Goal: Communication & Community: Answer question/provide support

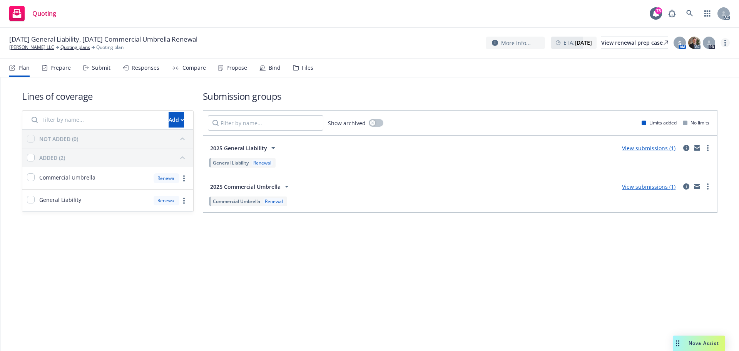
click at [726, 41] on link "more" at bounding box center [725, 42] width 9 height 9
click at [694, 62] on link "Copy logging email" at bounding box center [687, 58] width 86 height 15
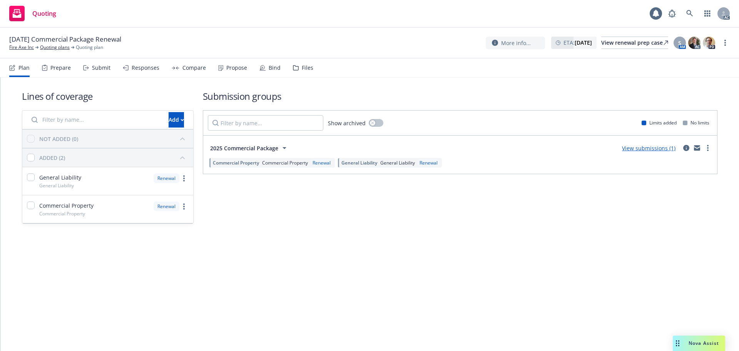
click at [721, 42] on link "more" at bounding box center [725, 42] width 9 height 9
click at [689, 58] on link "Copy logging email" at bounding box center [687, 58] width 86 height 15
